Goal: Information Seeking & Learning: Find specific fact

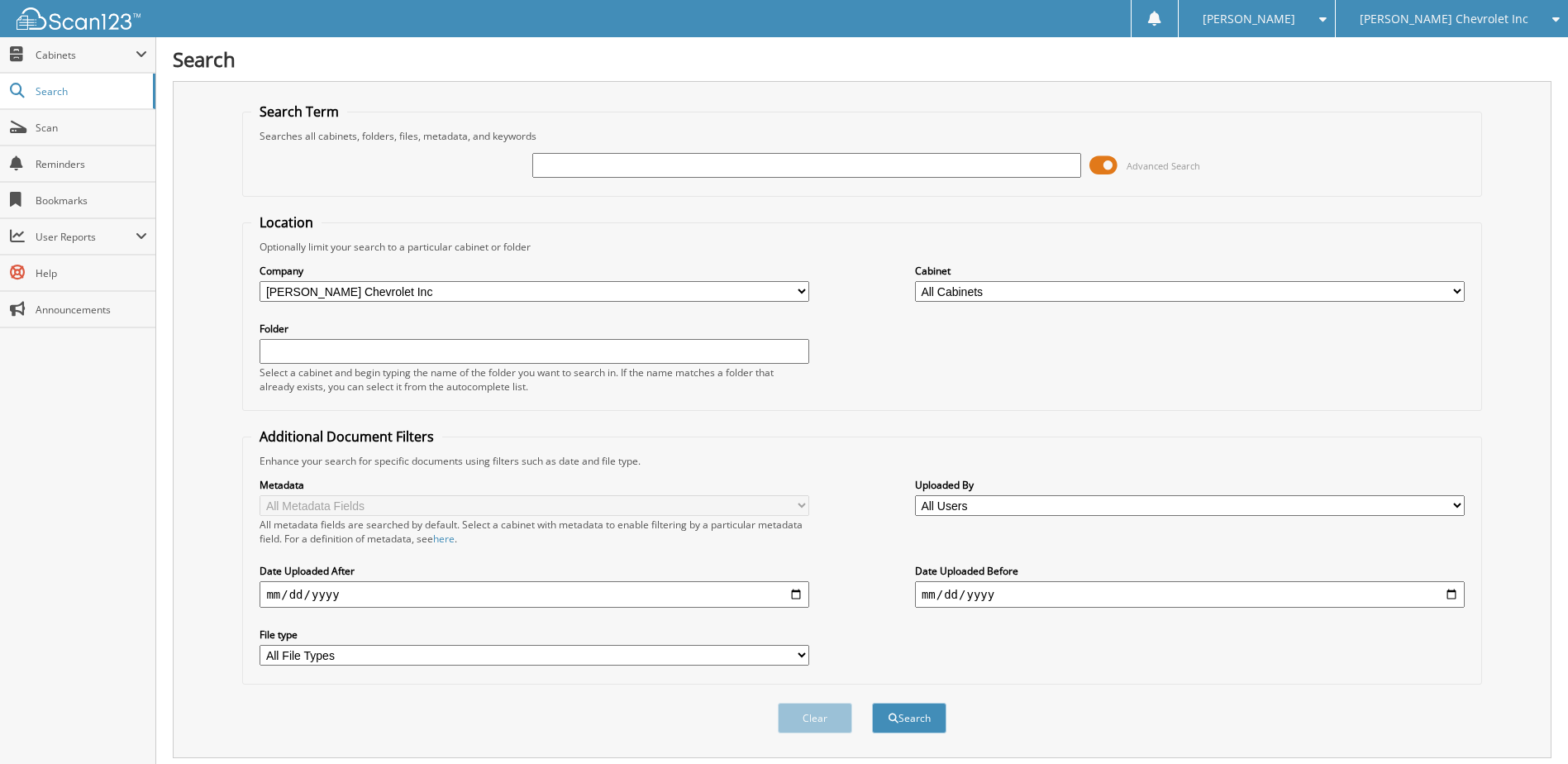
click at [652, 165] on input "text" at bounding box center [807, 166] width 550 height 25
type input "232414"
click at [886, 725] on button "Search" at bounding box center [909, 718] width 75 height 31
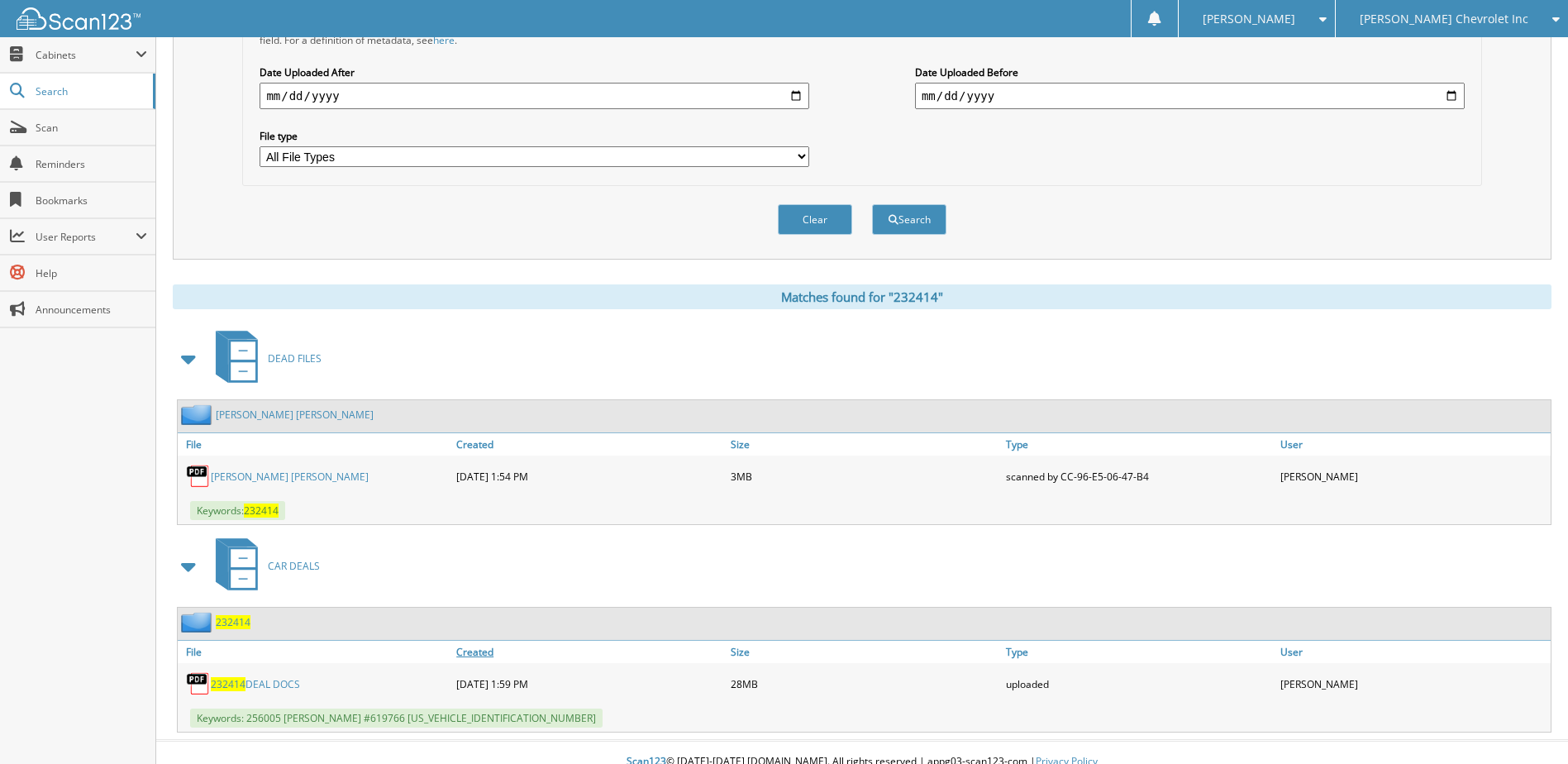
scroll to position [517, 0]
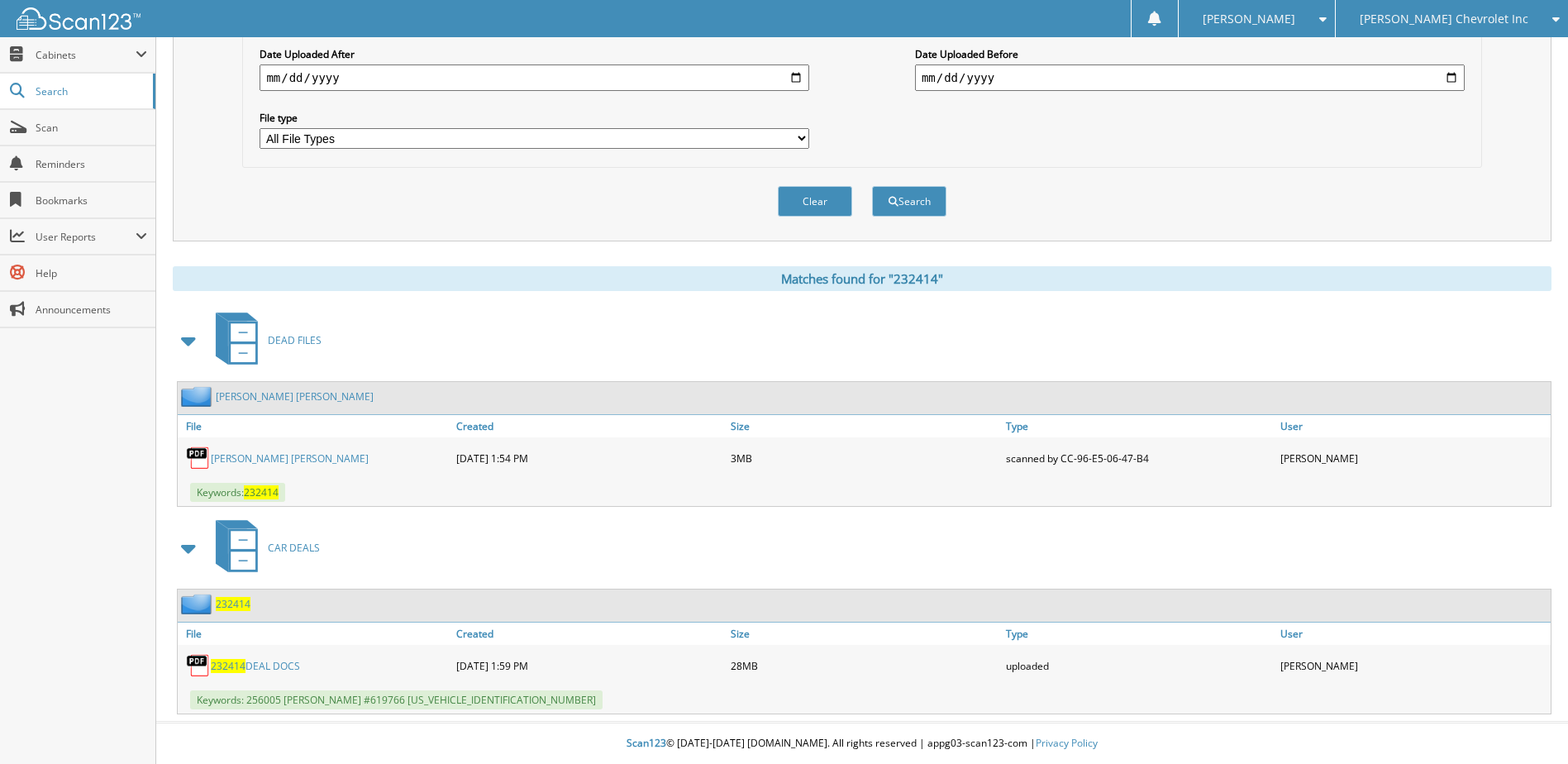
click at [227, 603] on span "232414" at bounding box center [233, 604] width 35 height 14
